Goal: Task Accomplishment & Management: Manage account settings

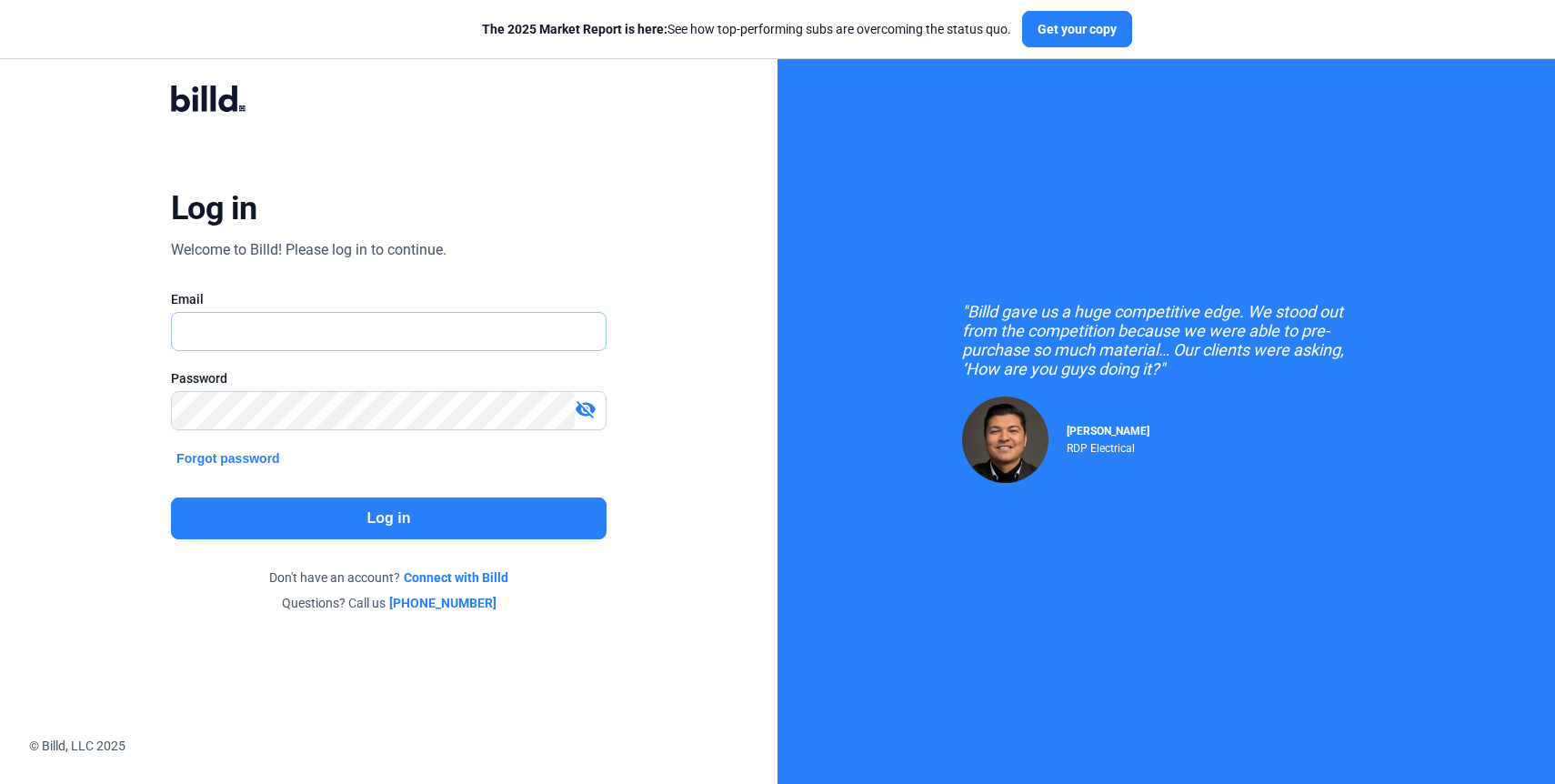
click at [282, 338] on input "text" at bounding box center [378, 332] width 414 height 38
type input "[EMAIL_ADDRESS][DOMAIN_NAME]"
click at [381, 515] on button "Log in" at bounding box center [388, 518] width 435 height 41
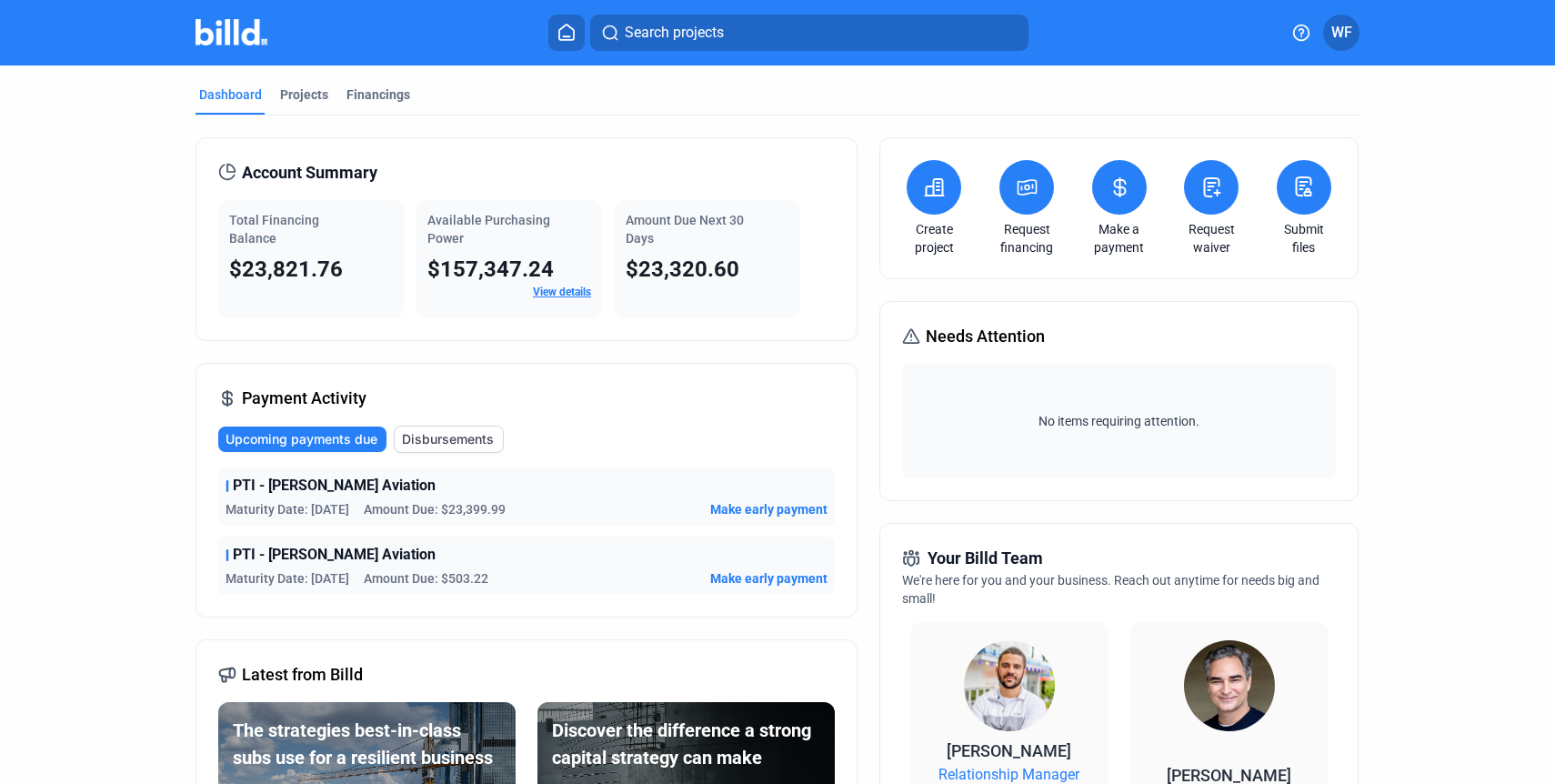
click at [559, 303] on div "Available Purchasing Power $157,347.24 View details" at bounding box center [509, 258] width 186 height 118
click at [553, 294] on link "View details" at bounding box center [563, 292] width 58 height 13
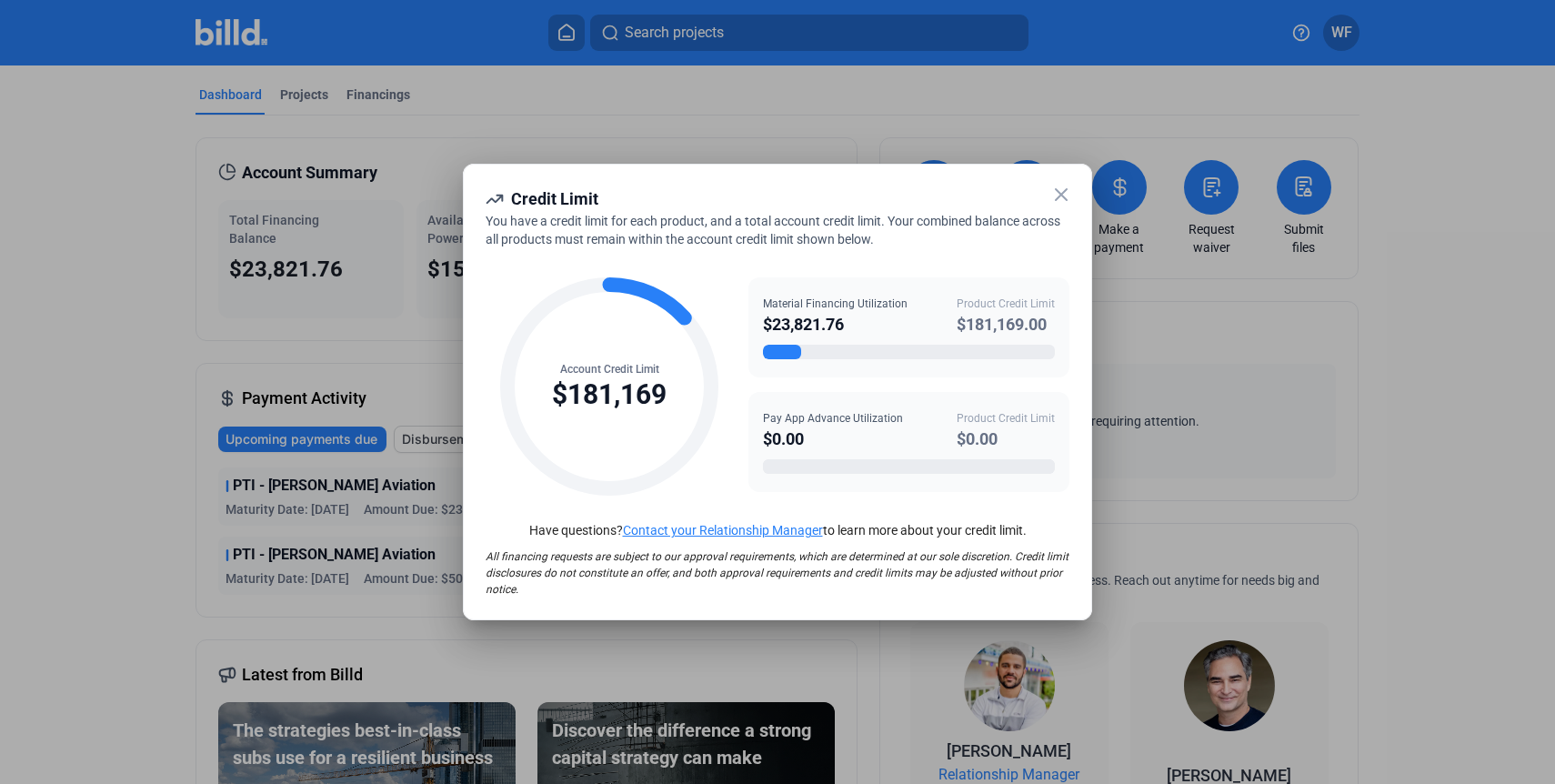
click at [1060, 192] on icon at bounding box center [1061, 194] width 22 height 22
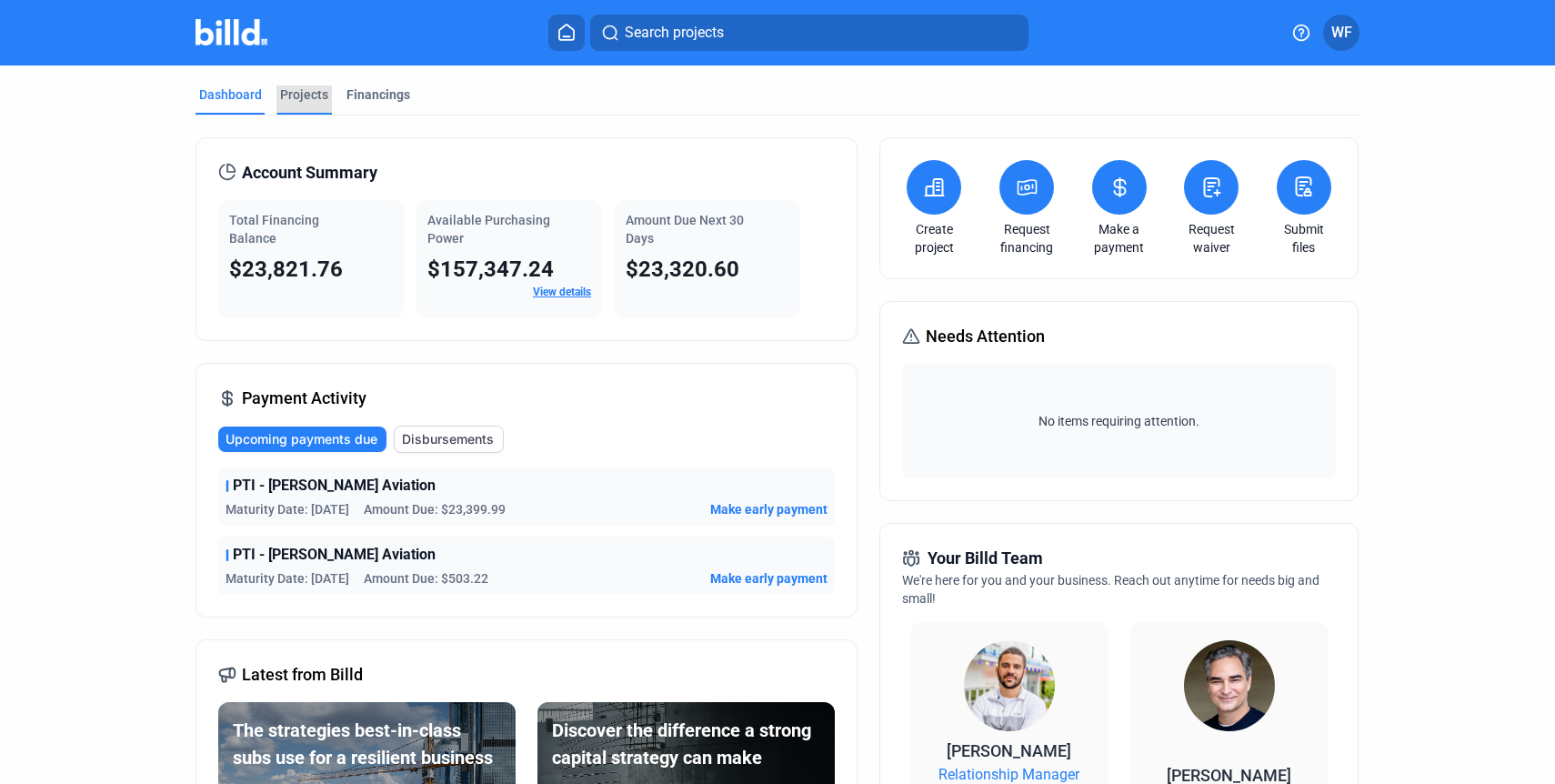
click at [302, 92] on div "Projects" at bounding box center [303, 94] width 48 height 18
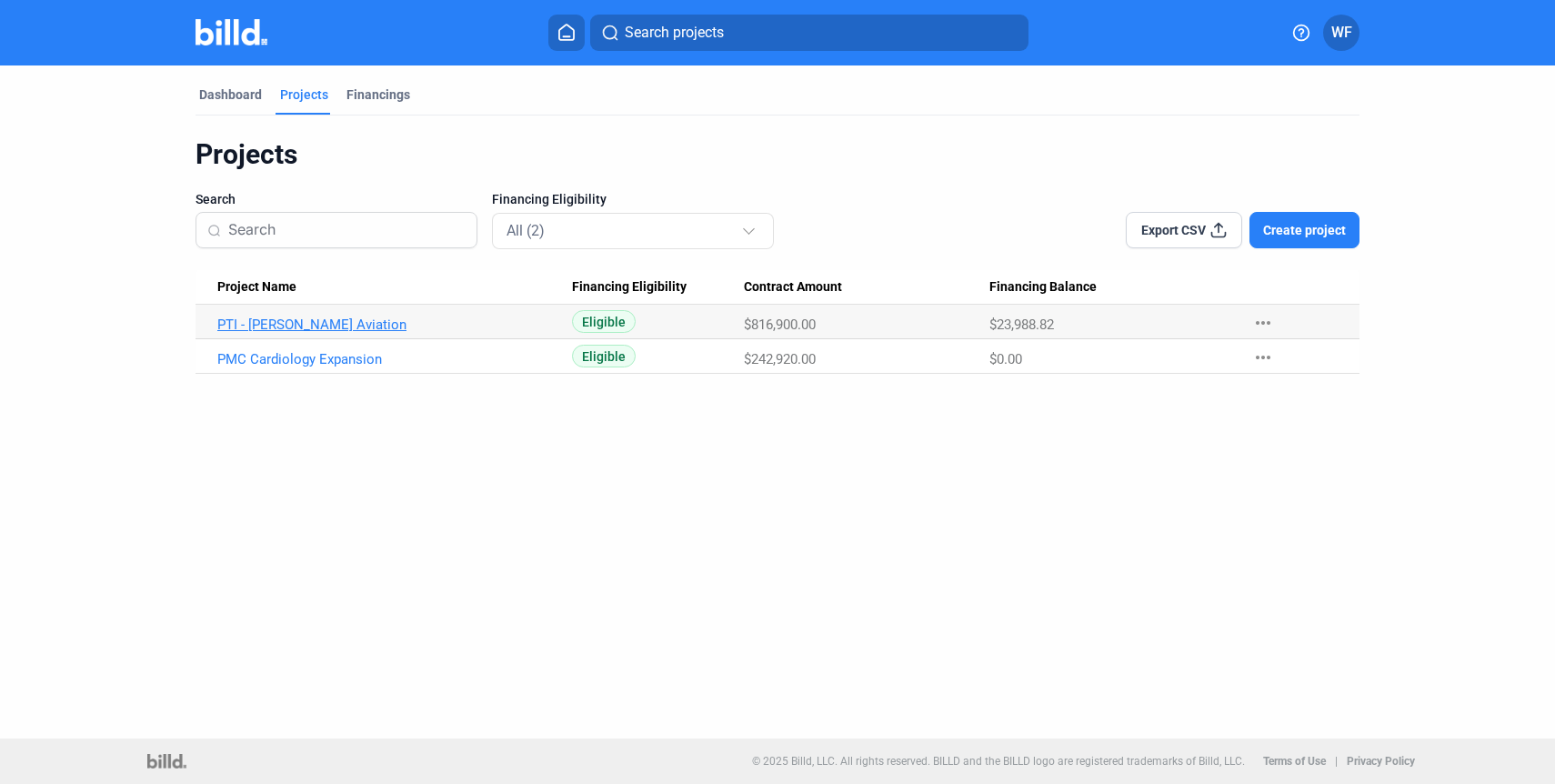
click at [319, 321] on link "PTI - [PERSON_NAME] Aviation" at bounding box center [395, 324] width 354 height 16
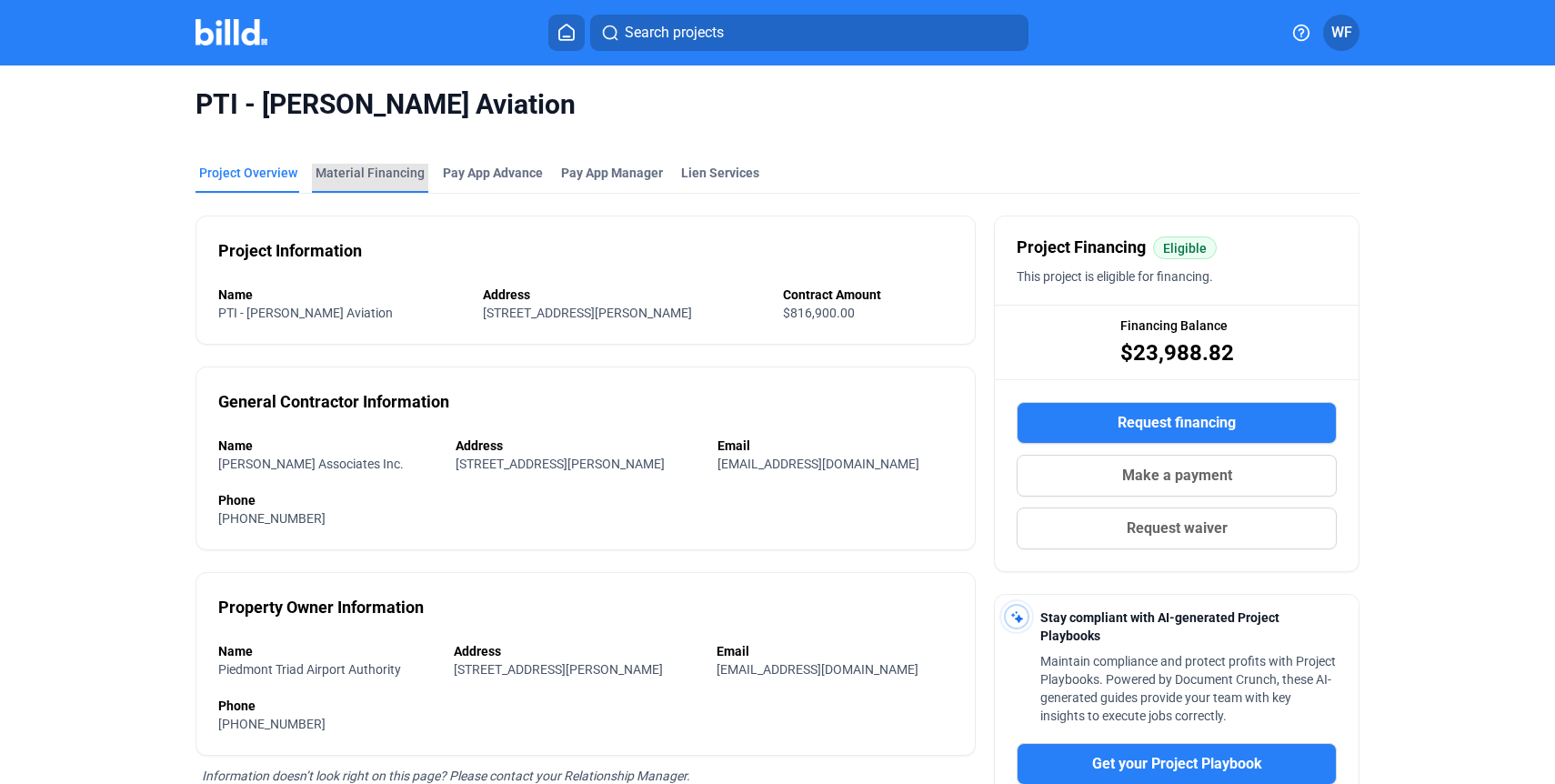
click at [381, 172] on div "Material Financing" at bounding box center [370, 172] width 109 height 18
